Goal: Information Seeking & Learning: Find specific fact

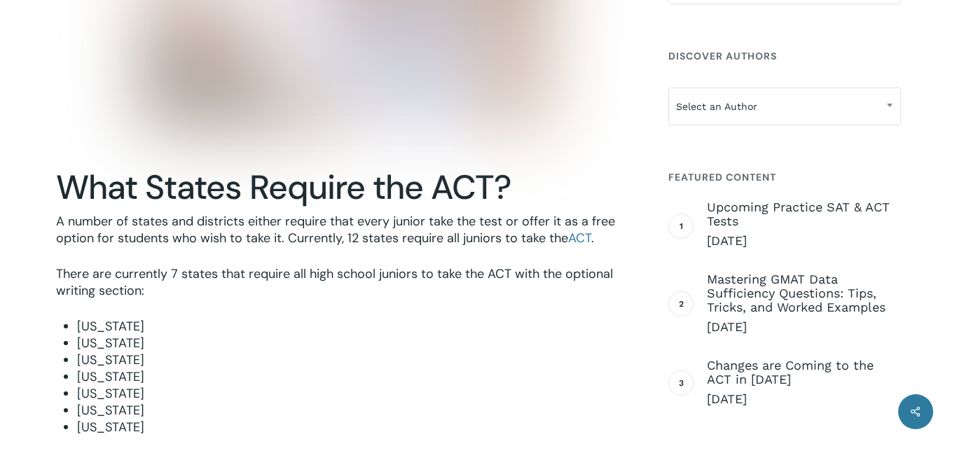
scroll to position [818, 0]
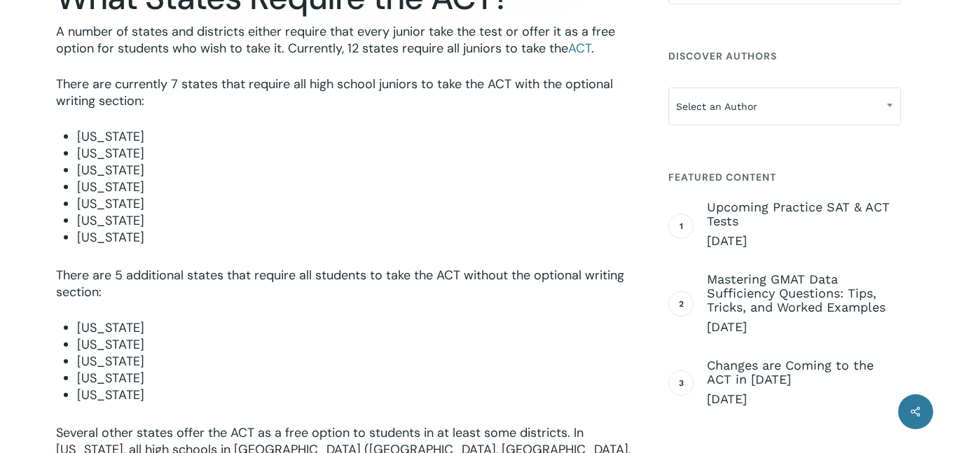
click at [328, 382] on li "[US_STATE]" at bounding box center [356, 378] width 558 height 17
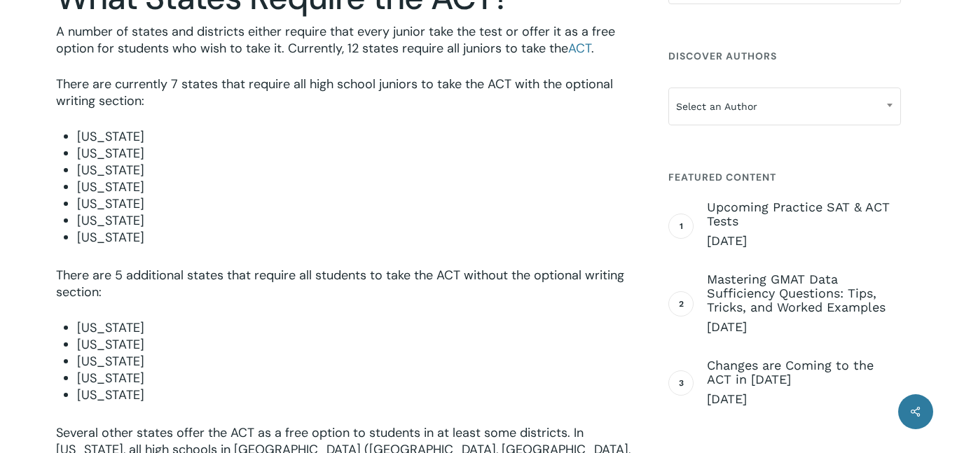
click at [328, 382] on li "[US_STATE]" at bounding box center [356, 378] width 558 height 17
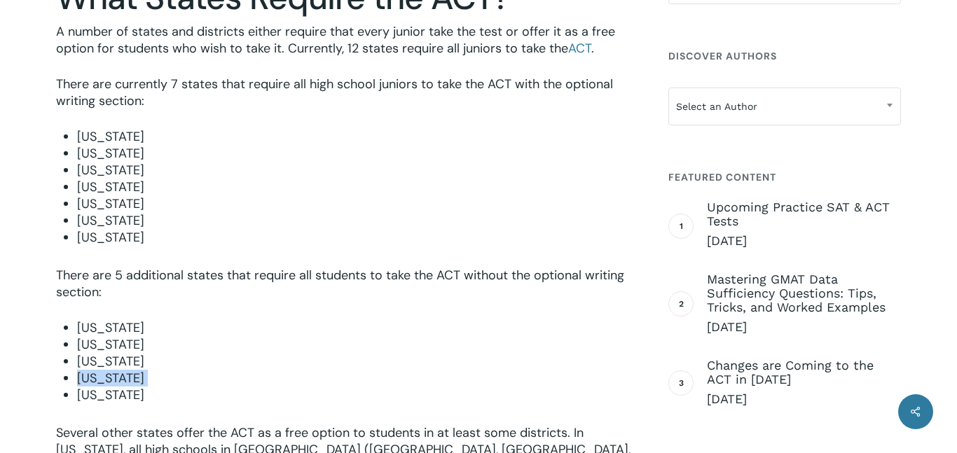
click at [328, 382] on li "[US_STATE]" at bounding box center [356, 378] width 558 height 17
click at [345, 232] on li "[US_STATE]" at bounding box center [356, 237] width 558 height 17
click at [355, 196] on li "[US_STATE]" at bounding box center [356, 203] width 558 height 17
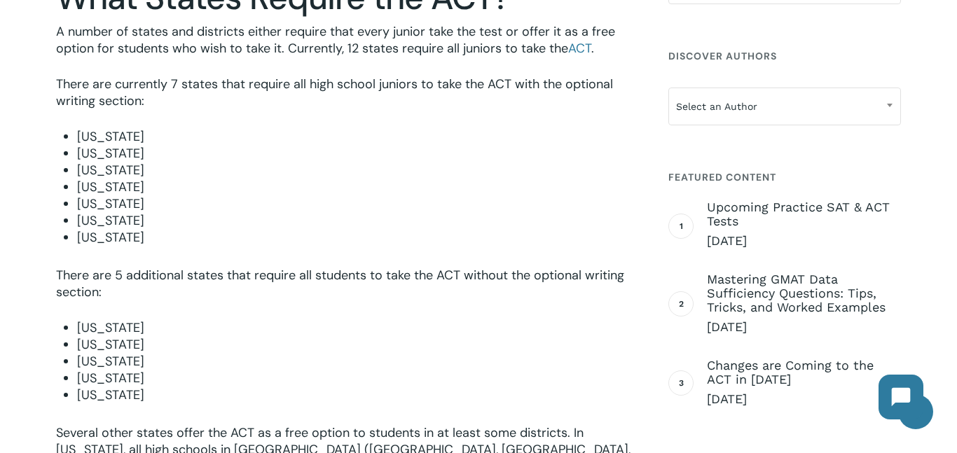
click at [355, 196] on li "[US_STATE]" at bounding box center [356, 203] width 558 height 17
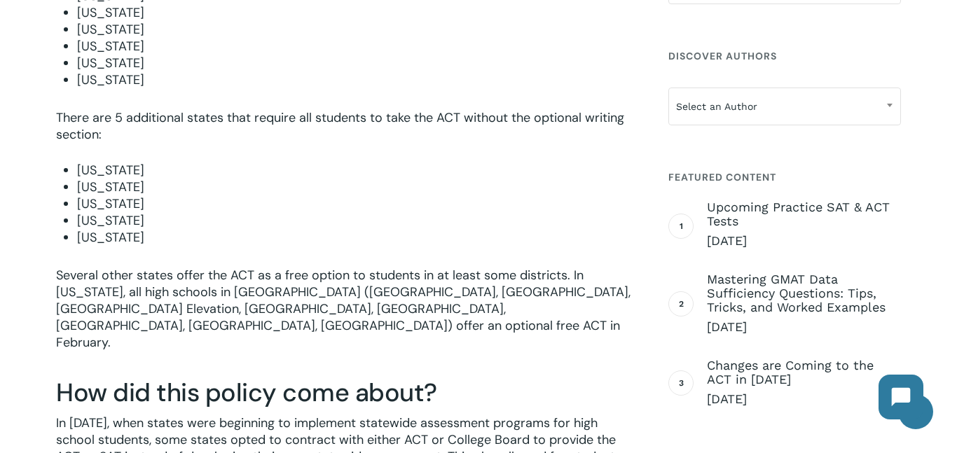
scroll to position [978, 0]
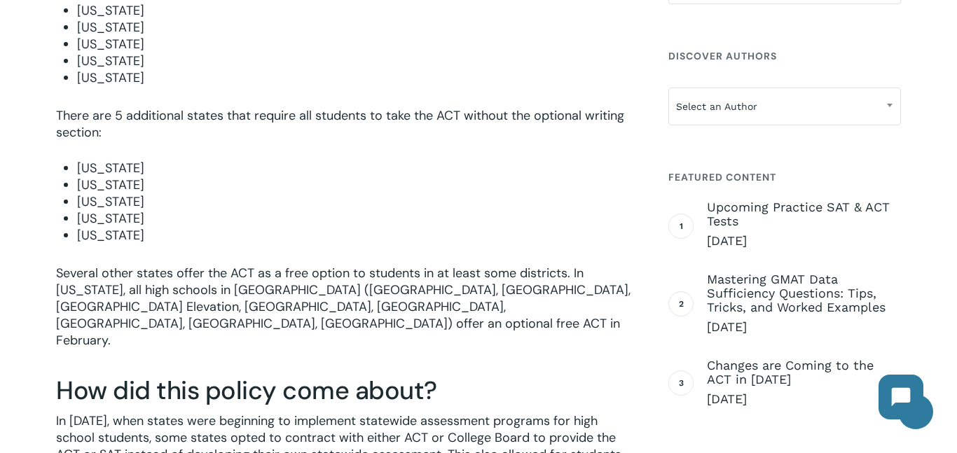
click at [312, 268] on p "Several other states offer the ACT as a free option to students in at least som…" at bounding box center [345, 316] width 579 height 103
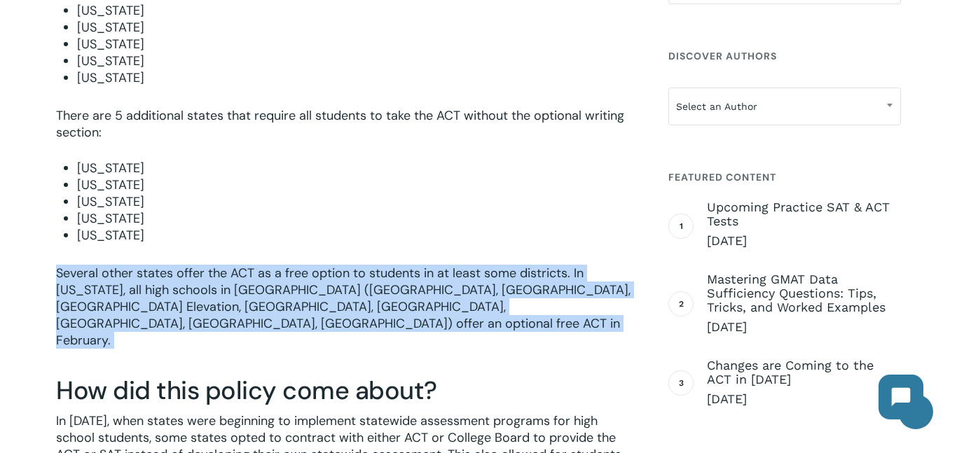
click at [312, 268] on p "Several other states offer the ACT as a free option to students in at least som…" at bounding box center [345, 316] width 579 height 103
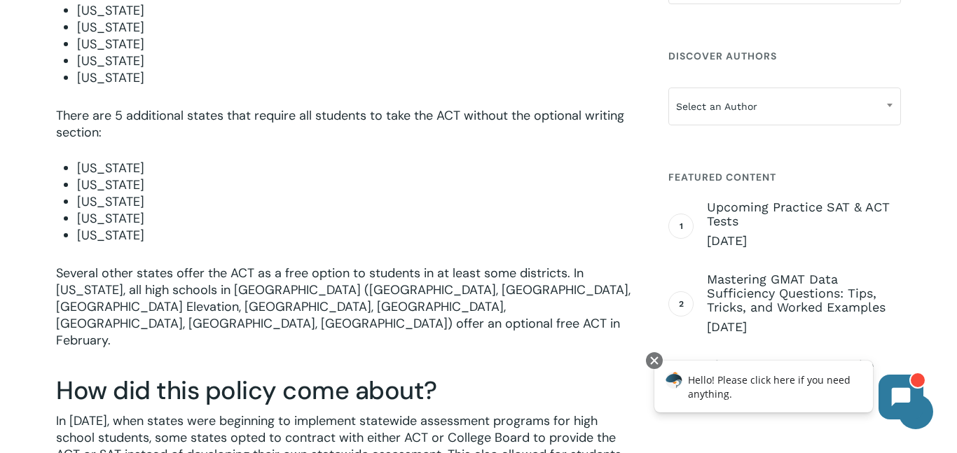
click at [306, 290] on p "Several other states offer the ACT as a free option to students in at least som…" at bounding box center [345, 316] width 579 height 103
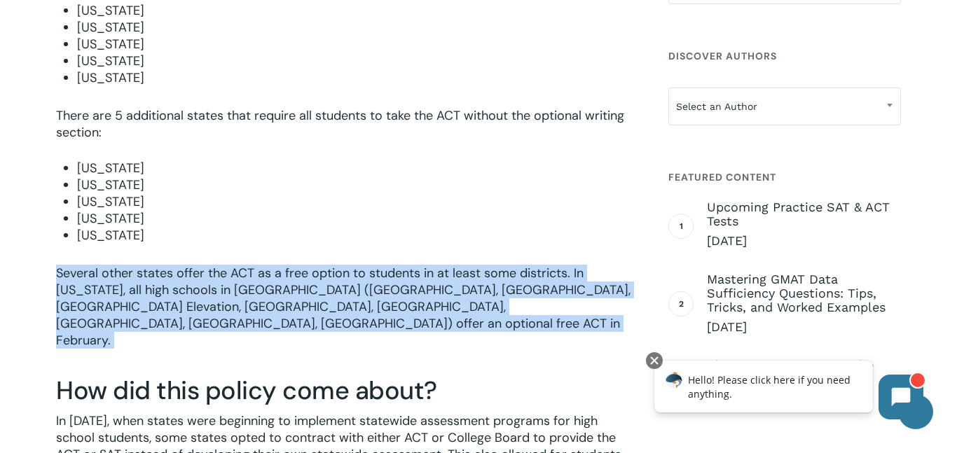
click at [306, 290] on p "Several other states offer the ACT as a free option to students in at least som…" at bounding box center [345, 316] width 579 height 103
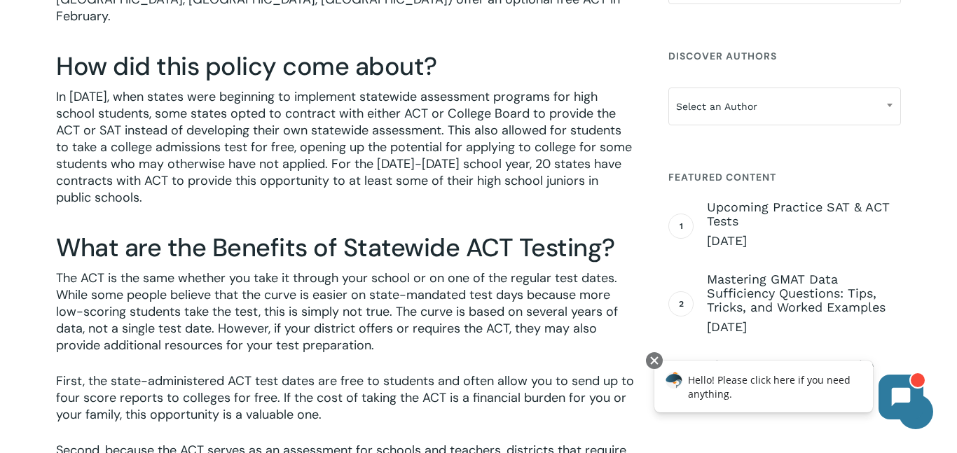
scroll to position [1306, 0]
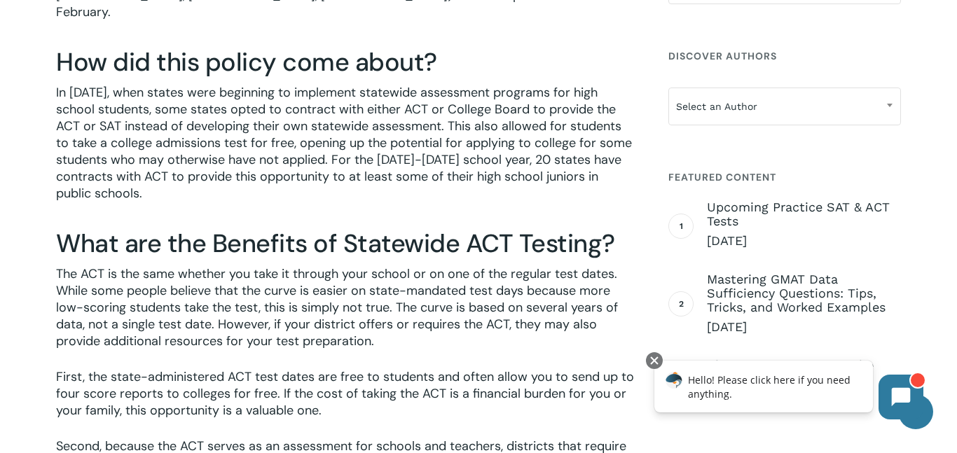
click at [306, 290] on p "The ACT is the same whether you take it through your school or on one of the re…" at bounding box center [345, 316] width 579 height 103
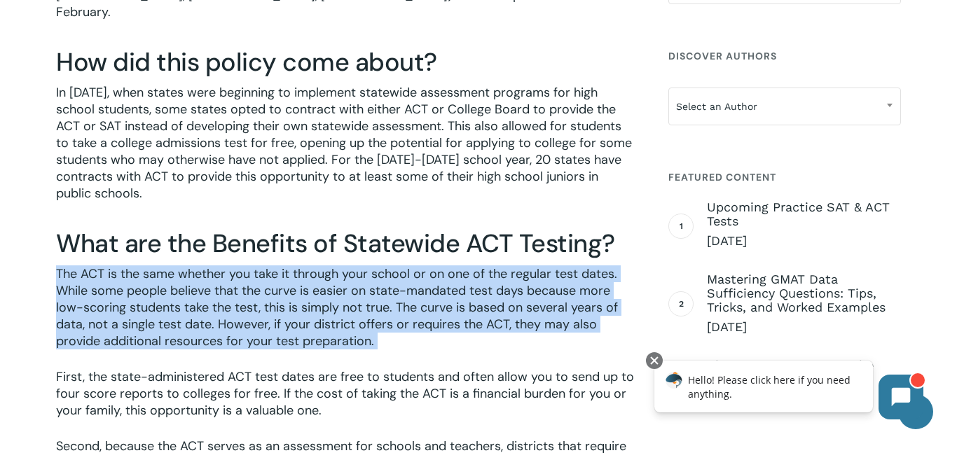
click at [306, 290] on p "The ACT is the same whether you take it through your school or on one of the re…" at bounding box center [345, 316] width 579 height 103
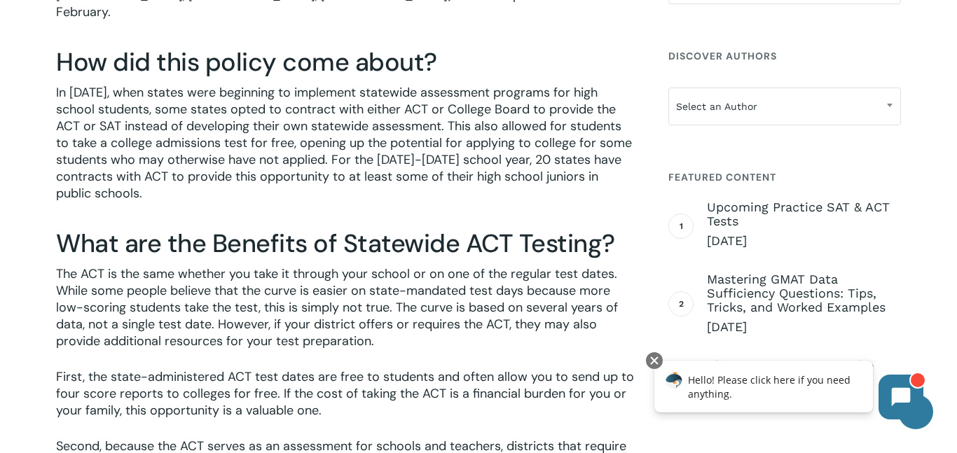
click at [306, 290] on p "The ACT is the same whether you take it through your school or on one of the re…" at bounding box center [345, 316] width 579 height 103
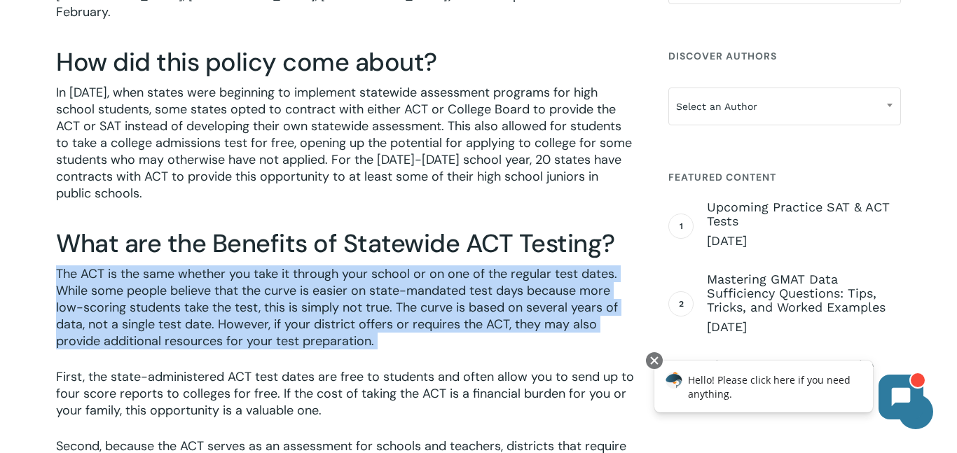
click at [306, 290] on p "The ACT is the same whether you take it through your school or on one of the re…" at bounding box center [345, 316] width 579 height 103
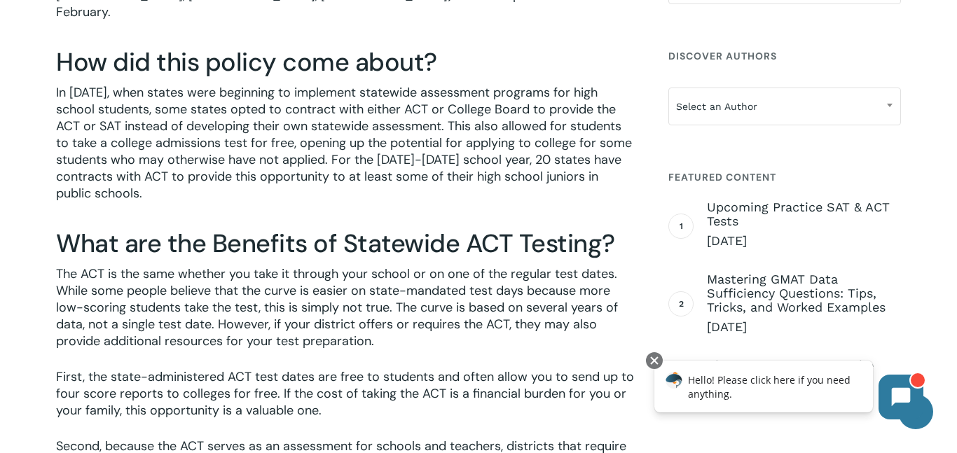
click at [306, 290] on p "The ACT is the same whether you take it through your school or on one of the re…" at bounding box center [345, 316] width 579 height 103
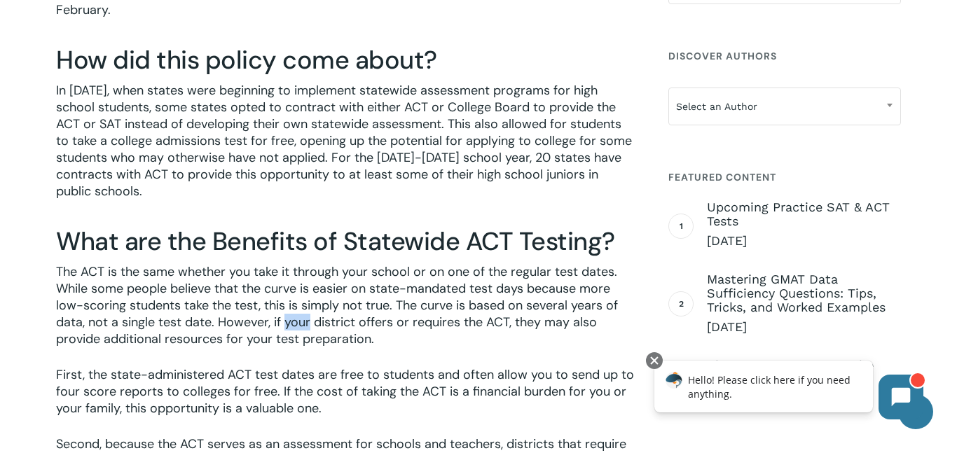
click at [504, 387] on p "First, the state-administered ACT test dates are free to students and often all…" at bounding box center [345, 400] width 579 height 69
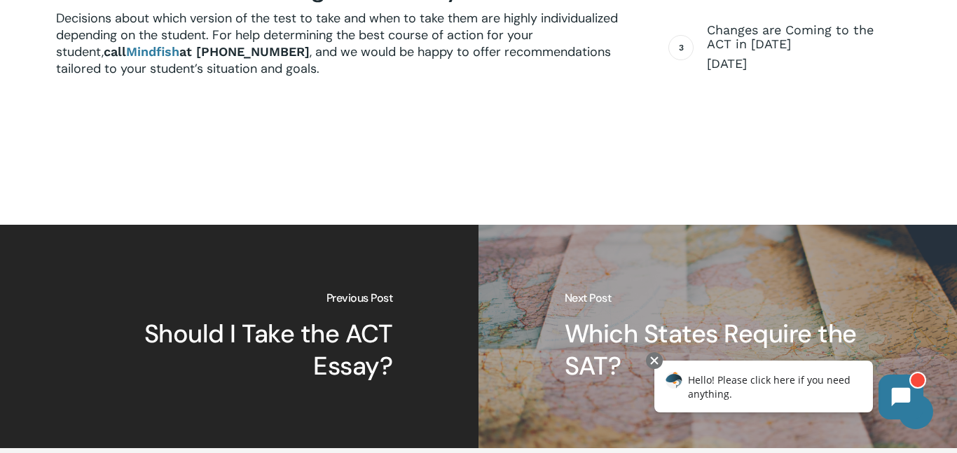
scroll to position [1980, 0]
